Goal: Information Seeking & Learning: Learn about a topic

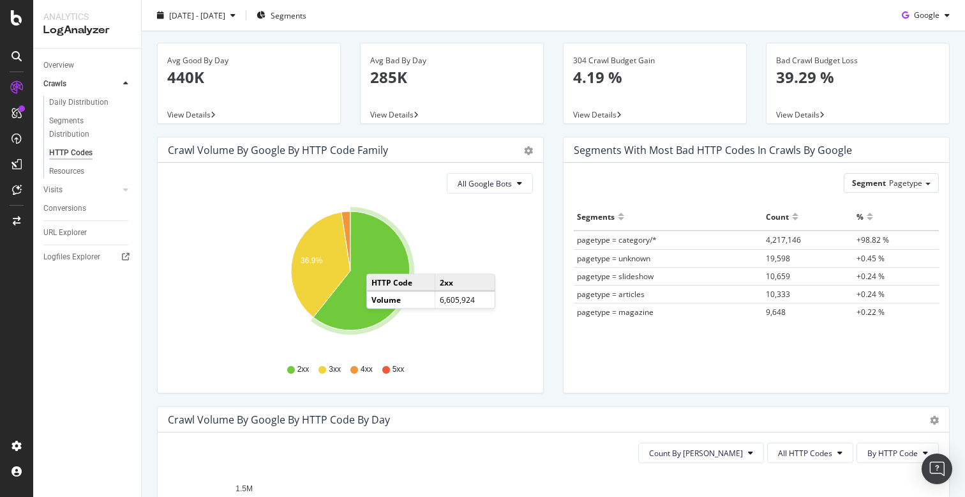
scroll to position [36, 0]
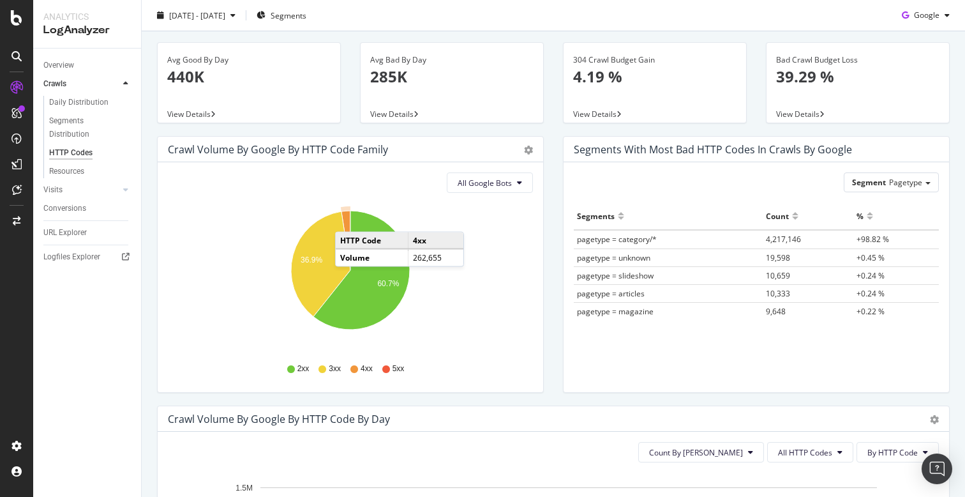
click at [348, 219] on icon "A chart." at bounding box center [345, 240] width 9 height 59
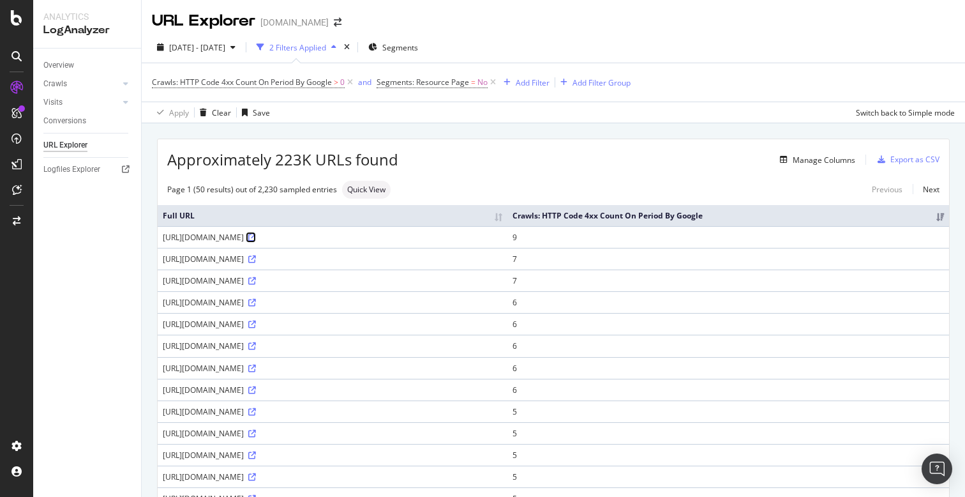
click at [256, 241] on icon at bounding box center [252, 238] width 8 height 8
click at [449, 395] on div "[URL][DOMAIN_NAME]" at bounding box center [333, 389] width 340 height 11
click at [256, 394] on icon at bounding box center [252, 390] width 8 height 8
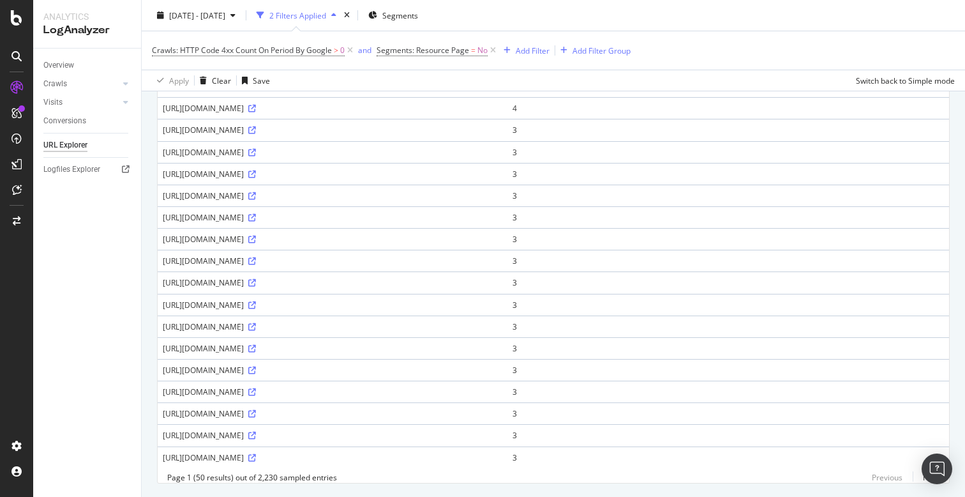
scroll to position [900, 0]
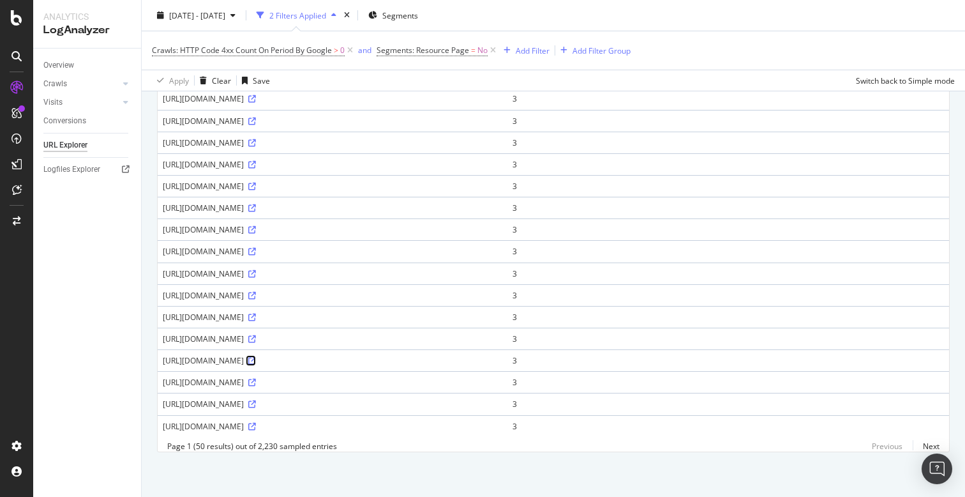
click at [256, 359] on icon at bounding box center [252, 361] width 8 height 8
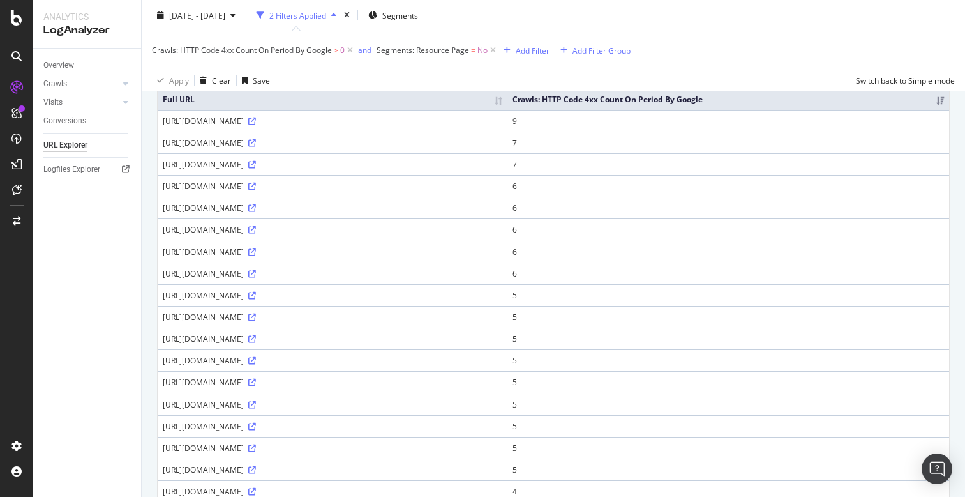
scroll to position [0, 0]
